Goal: Ask a question

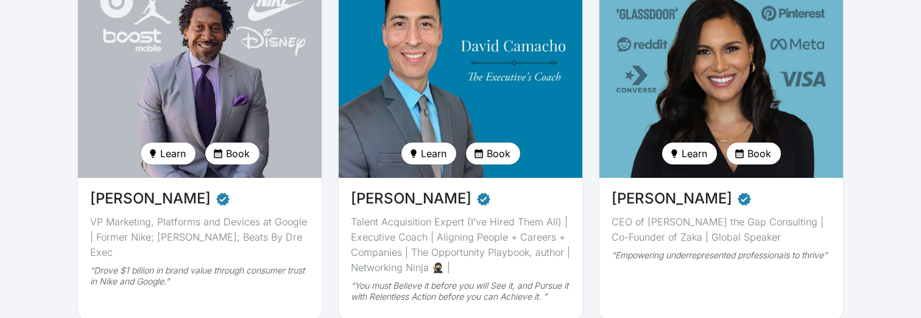
scroll to position [181, 0]
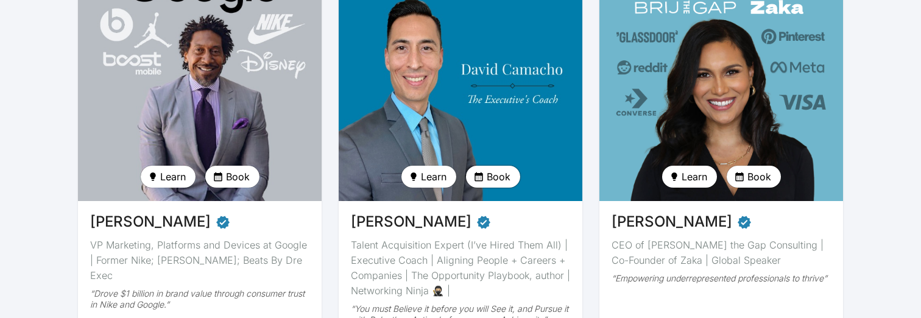
click at [496, 178] on span "Book" at bounding box center [499, 176] width 24 height 15
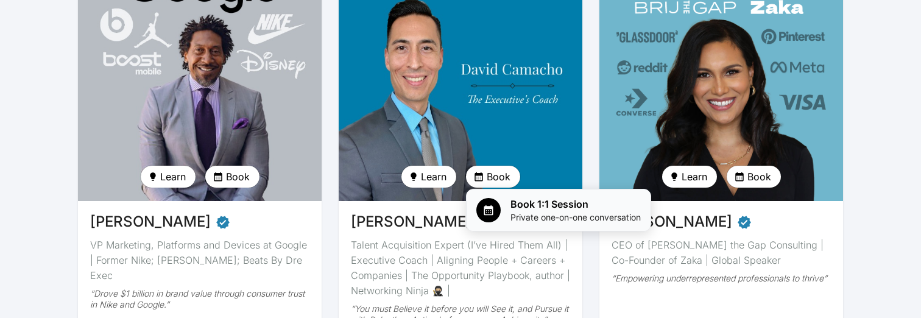
click at [530, 210] on span "Book 1:1 Session" at bounding box center [575, 204] width 130 height 15
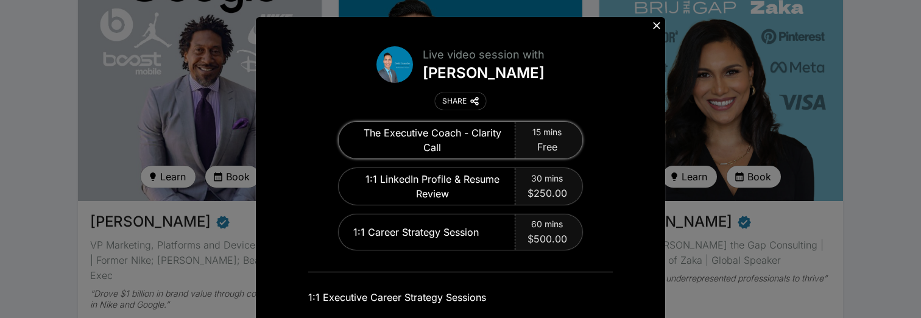
click at [466, 141] on div "The Executive Coach - Clarity Call" at bounding box center [427, 140] width 177 height 37
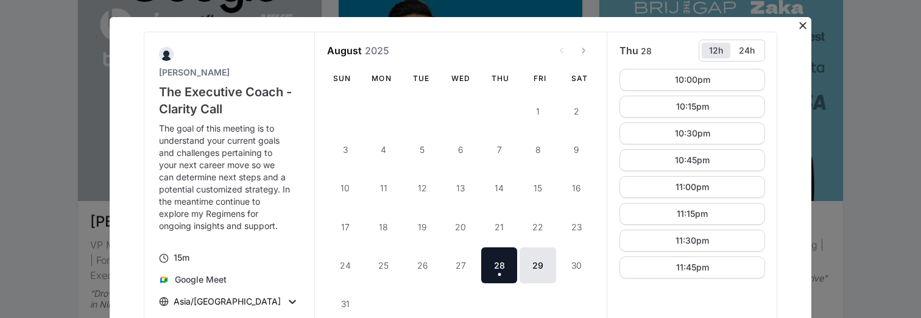
scroll to position [12, 0]
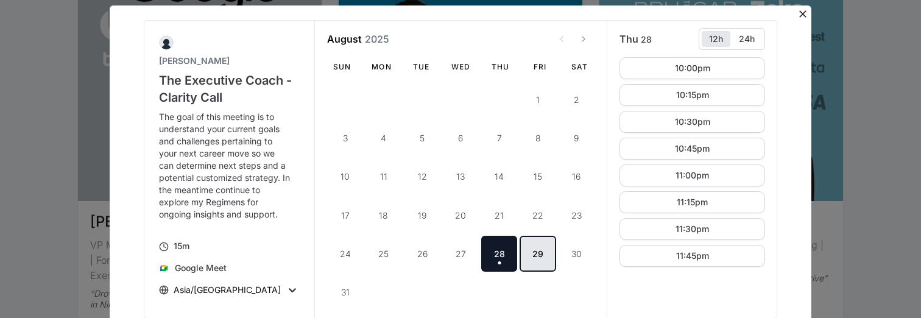
click at [533, 258] on button "29" at bounding box center [538, 254] width 36 height 36
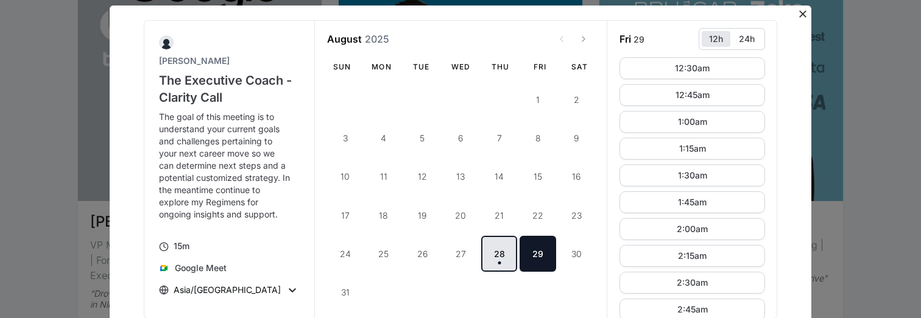
click at [502, 259] on button "28 [DATE]" at bounding box center [499, 254] width 36 height 36
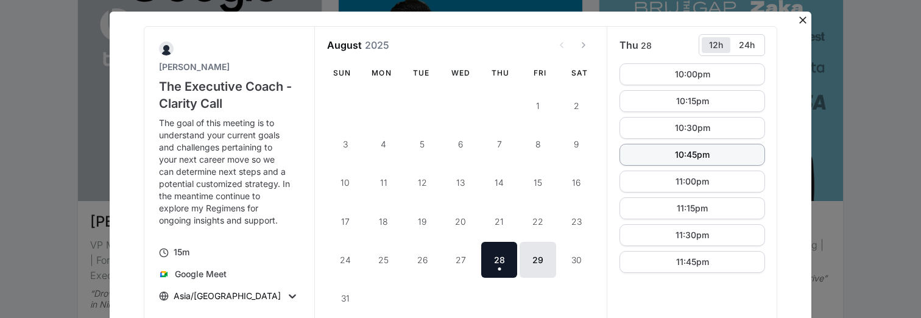
scroll to position [4, 0]
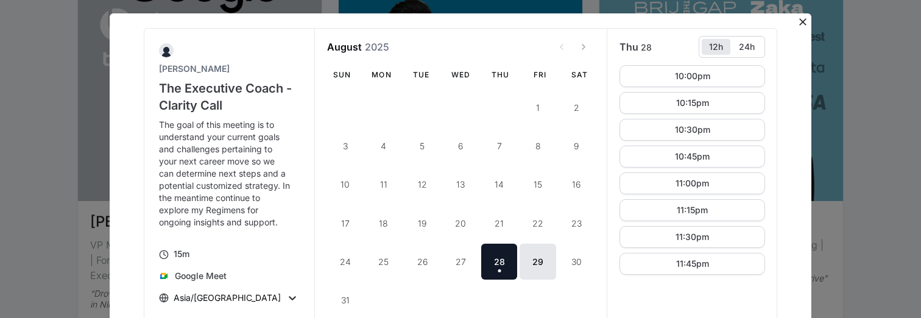
click at [804, 18] on icon at bounding box center [803, 22] width 12 height 12
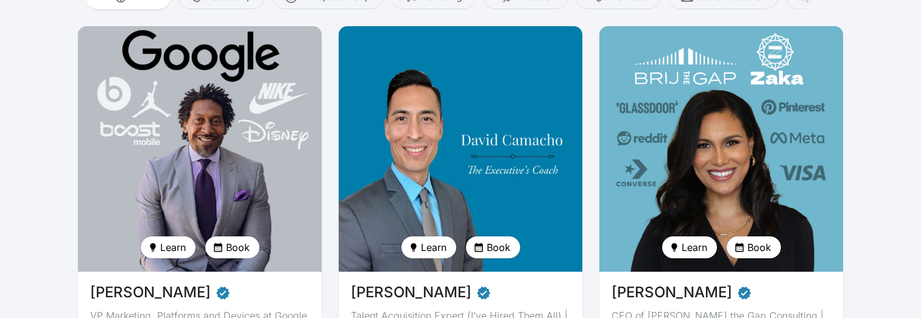
scroll to position [101, 0]
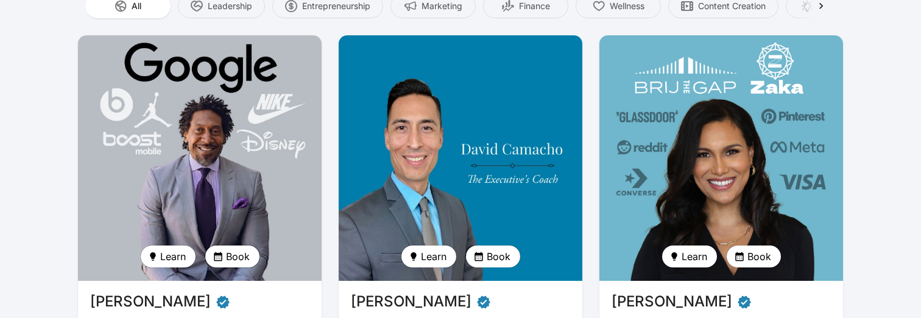
click at [230, 250] on span "Book" at bounding box center [238, 256] width 24 height 15
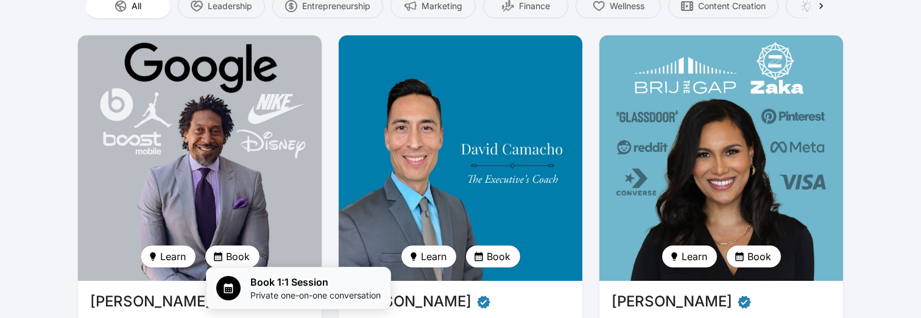
click at [328, 294] on span "Private one-on-one conversation" at bounding box center [315, 295] width 130 height 12
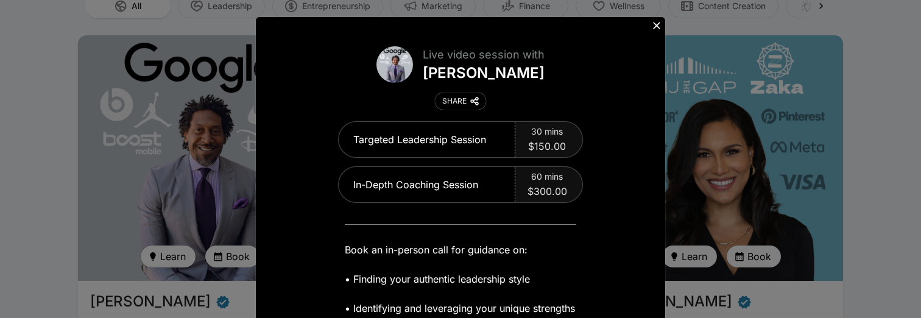
click at [658, 30] on icon at bounding box center [657, 25] width 12 height 12
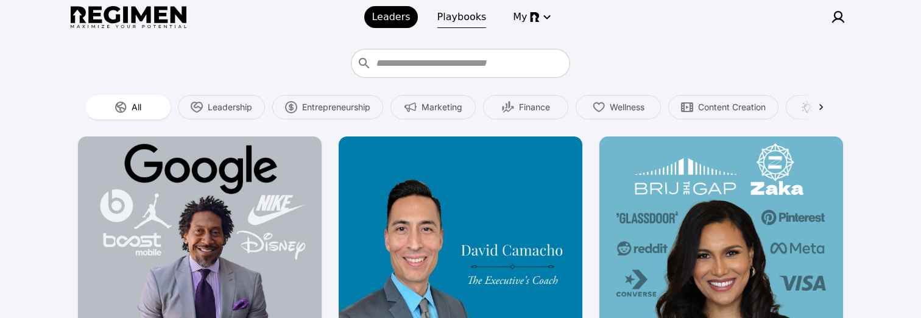
click at [457, 25] on link "Playbooks" at bounding box center [462, 17] width 64 height 22
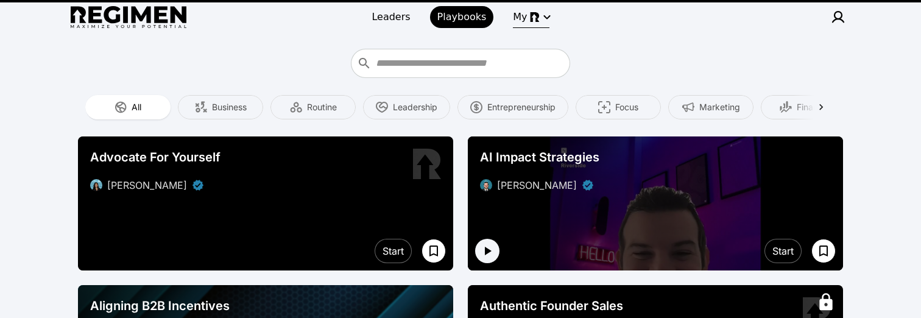
click at [530, 14] on img "button" at bounding box center [535, 17] width 10 height 10
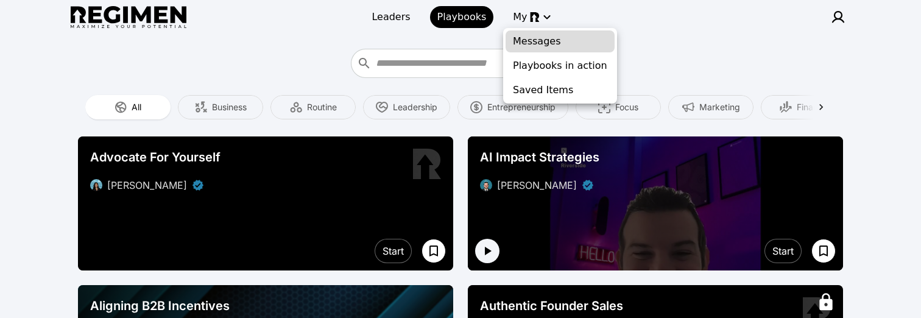
click at [548, 46] on span "Messages" at bounding box center [560, 41] width 94 height 15
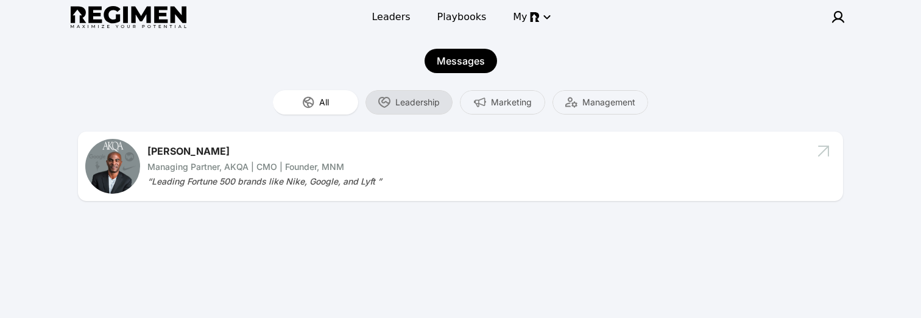
click at [403, 106] on span "Leadership" at bounding box center [417, 102] width 44 height 12
click at [842, 13] on img at bounding box center [838, 17] width 15 height 15
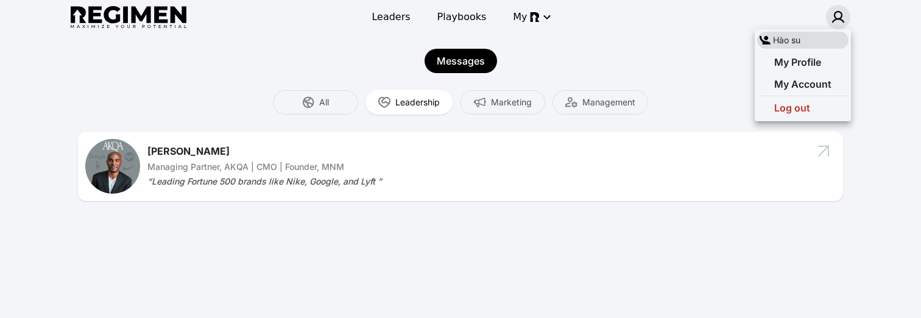
click at [468, 23] on div at bounding box center [460, 159] width 921 height 318
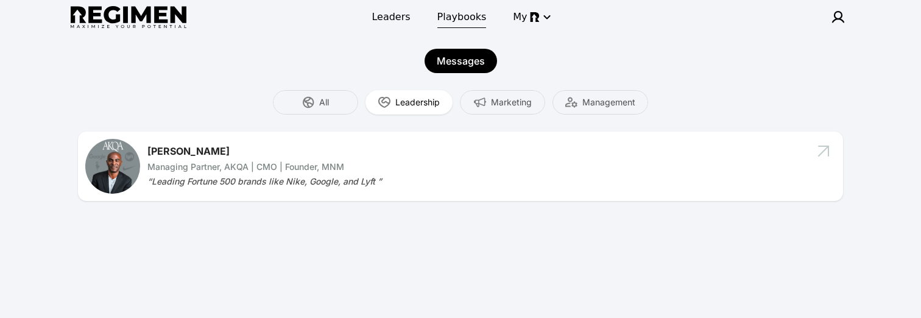
click at [467, 21] on span "Playbooks" at bounding box center [461, 17] width 49 height 15
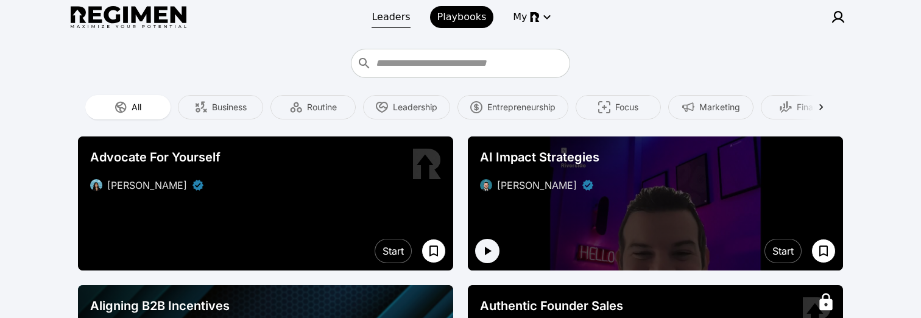
click at [389, 23] on span "Leaders" at bounding box center [391, 17] width 38 height 15
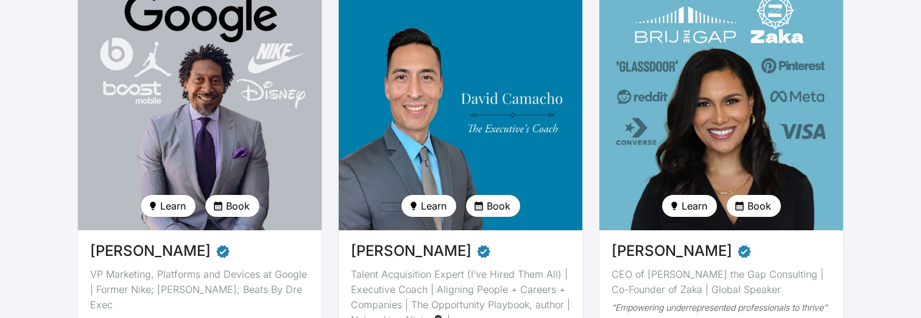
scroll to position [154, 0]
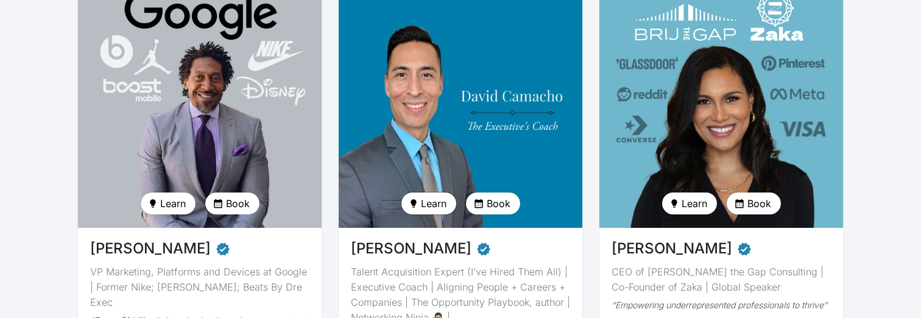
click at [433, 202] on span "Learn" at bounding box center [434, 203] width 26 height 15
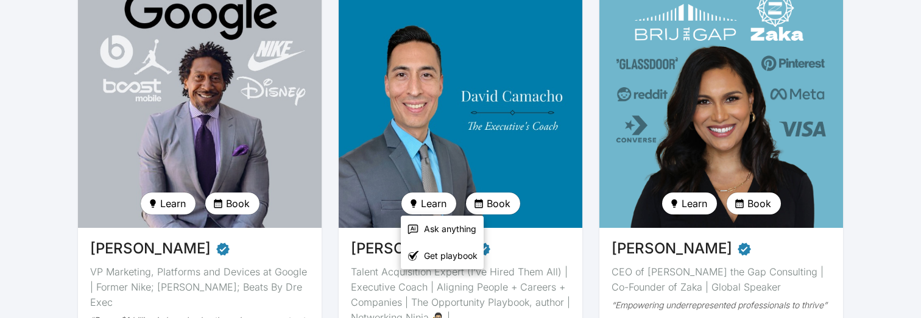
click at [459, 230] on span "Ask anything" at bounding box center [450, 229] width 52 height 12
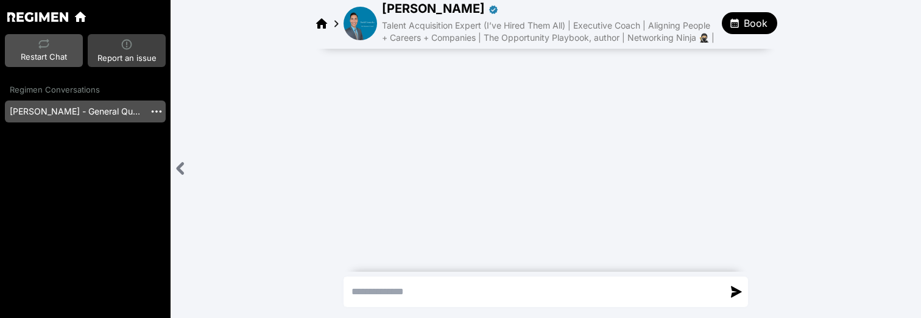
click at [141, 57] on span "Report an issue" at bounding box center [126, 58] width 59 height 12
click at [418, 285] on textarea "Send a message" at bounding box center [533, 291] width 379 height 29
type textarea "**"
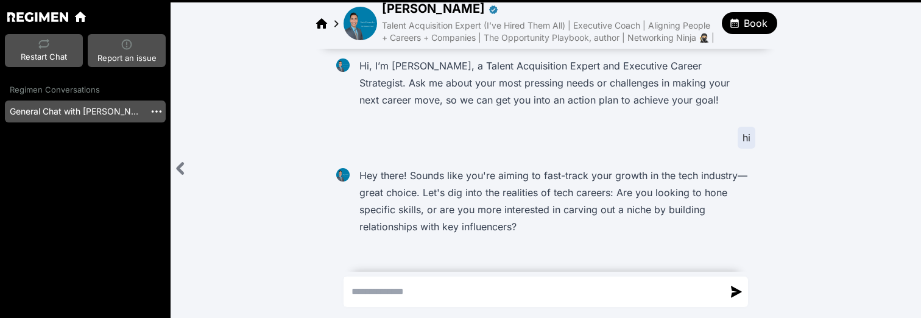
scroll to position [12, 0]
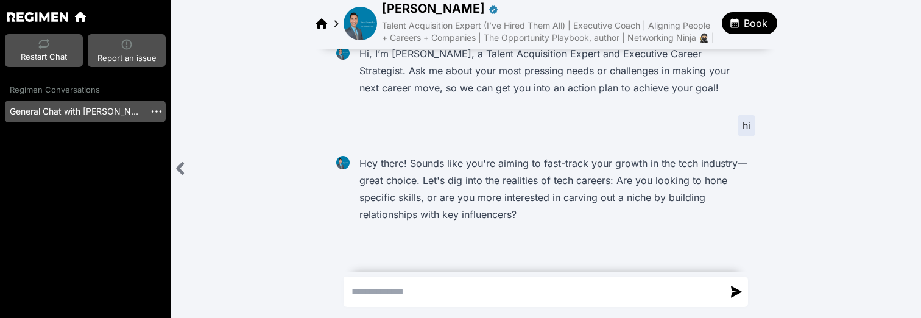
click at [156, 109] on img "button" at bounding box center [156, 111] width 13 height 13
click at [278, 99] on div at bounding box center [460, 159] width 921 height 318
click at [59, 46] on div "Restart Chat" at bounding box center [44, 52] width 46 height 26
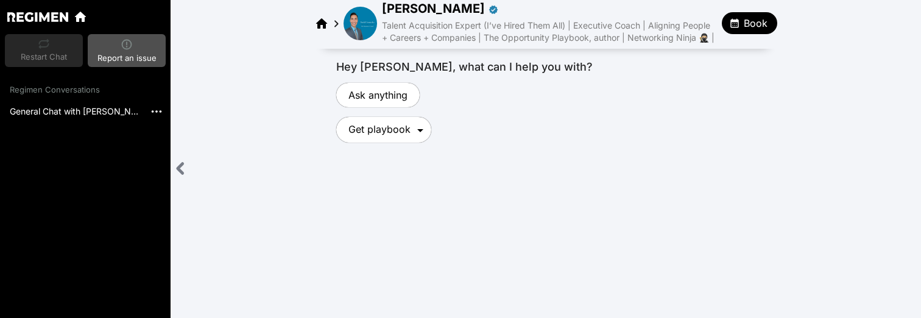
click at [77, 18] on icon at bounding box center [80, 17] width 11 height 10
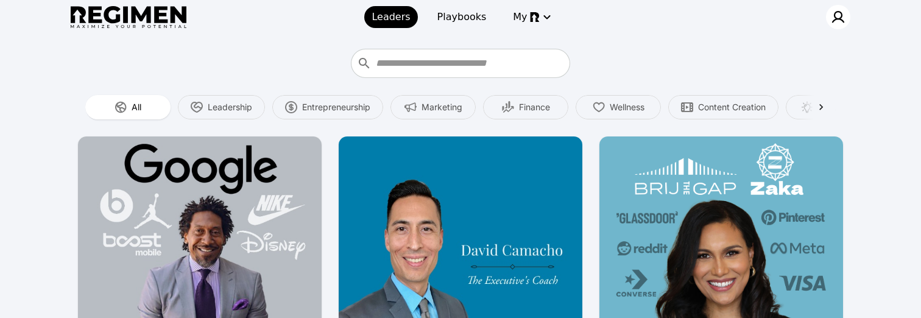
click at [840, 16] on img at bounding box center [838, 17] width 15 height 15
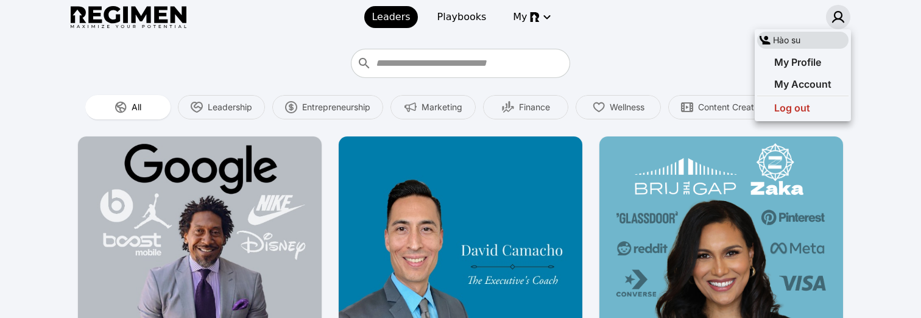
click at [893, 14] on div at bounding box center [460, 159] width 921 height 318
